Goal: Find specific page/section: Find specific page/section

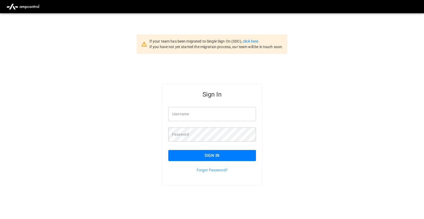
click at [204, 113] on input "Username" at bounding box center [212, 114] width 88 height 14
type input "**********"
click at [225, 154] on button "Sign In" at bounding box center [212, 155] width 88 height 11
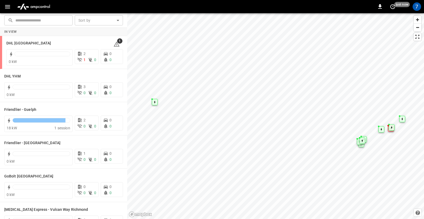
click at [7, 9] on icon "button" at bounding box center [7, 6] width 7 height 7
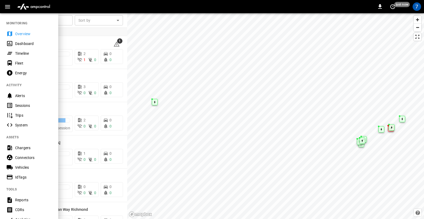
scroll to position [93, 0]
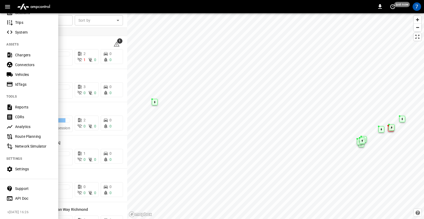
click at [19, 200] on div "API Doc" at bounding box center [33, 198] width 37 height 5
